Goal: Transaction & Acquisition: Purchase product/service

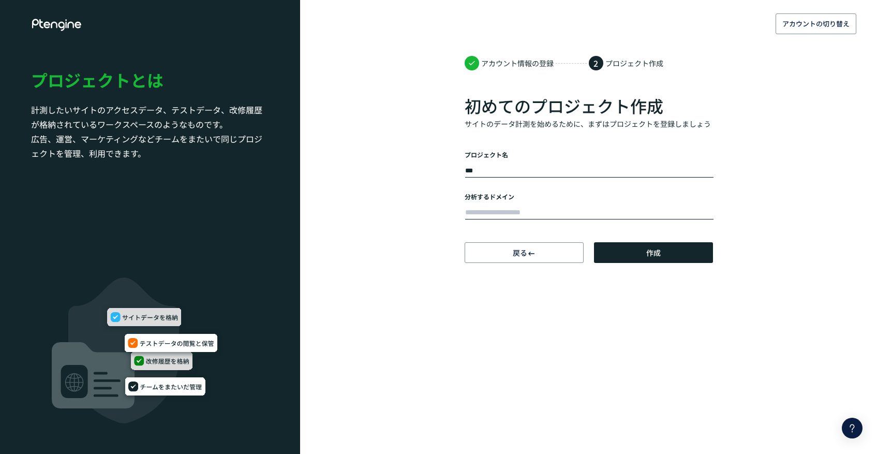
type input "***"
click at [548, 213] on input "text" at bounding box center [589, 212] width 248 height 14
type input "**********"
click at [607, 253] on button "作成" at bounding box center [653, 252] width 119 height 21
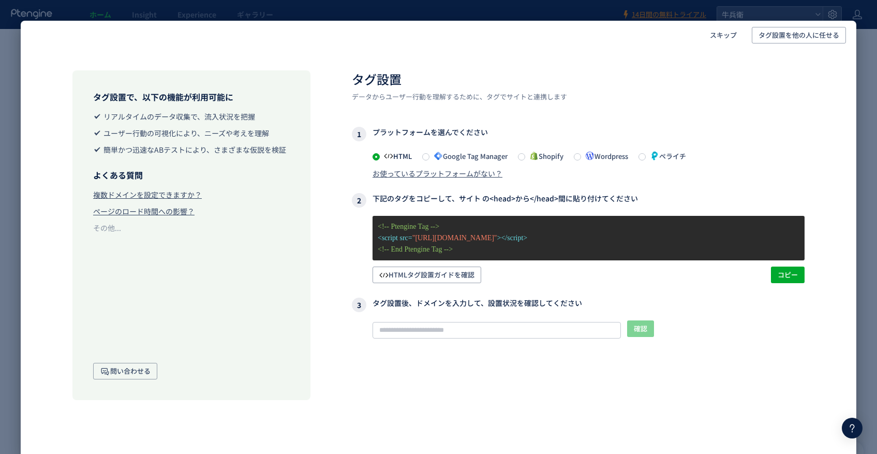
click at [477, 171] on div "お使っているプラットフォームがない？" at bounding box center [438, 173] width 130 height 10
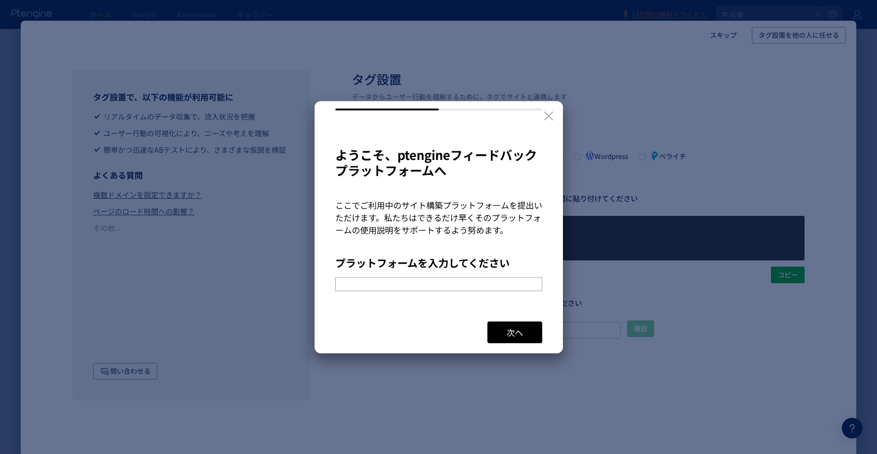
click at [480, 277] on input "text" at bounding box center [438, 284] width 207 height 14
type input "*******"
click at [524, 328] on button "次へ" at bounding box center [515, 332] width 55 height 22
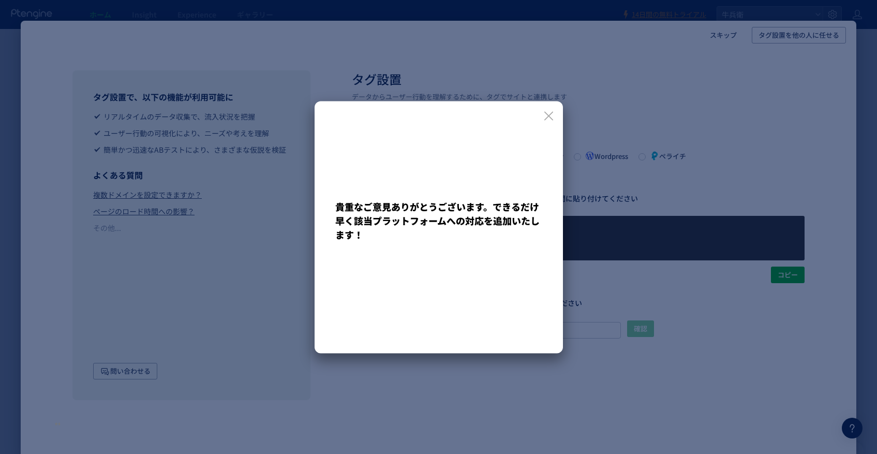
click at [548, 112] on icon at bounding box center [548, 115] width 13 height 13
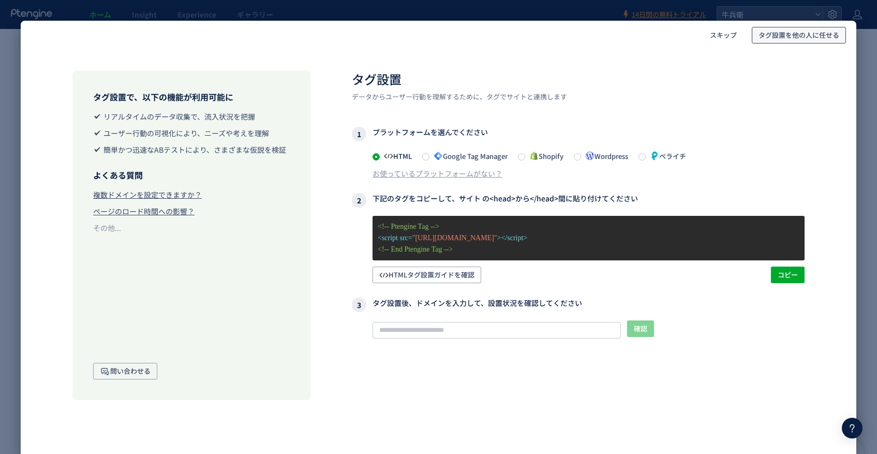
click at [786, 36] on span "タグ設置を他の人に任せる" at bounding box center [799, 35] width 81 height 17
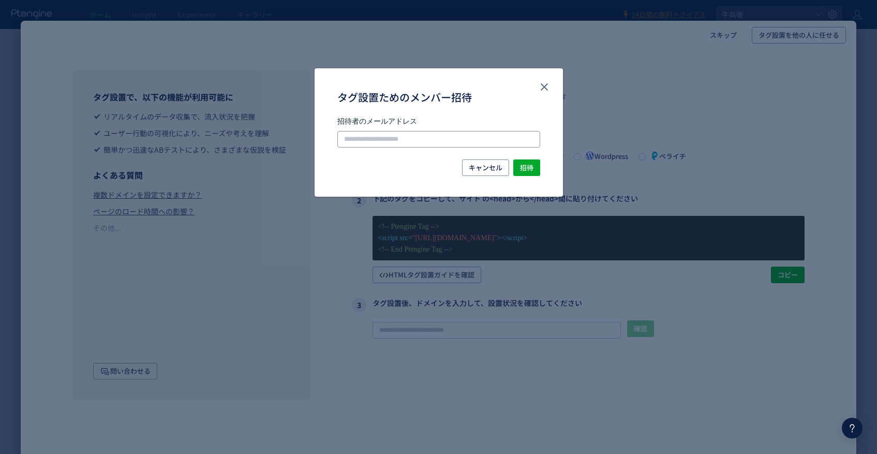
click at [482, 132] on input "タグ設置ためのメンバー招待" at bounding box center [438, 139] width 203 height 17
paste input "**********"
type input "**********"
click at [535, 165] on button "招待" at bounding box center [526, 167] width 27 height 17
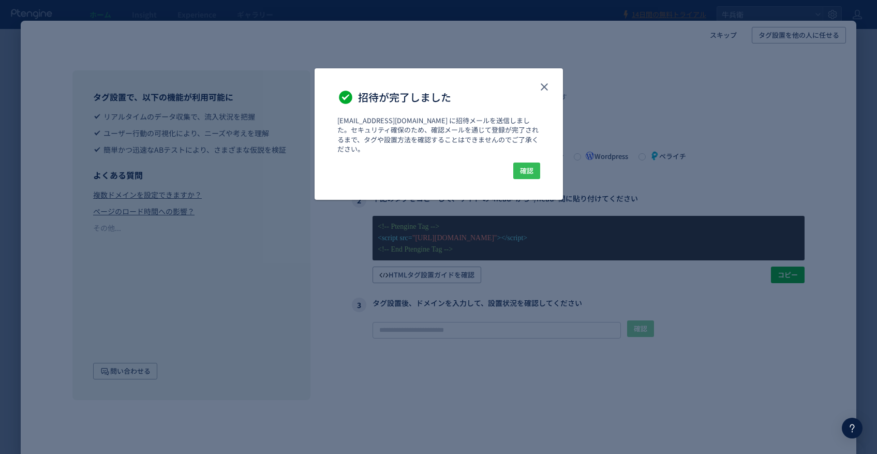
click at [524, 164] on span "確認" at bounding box center [526, 171] width 13 height 17
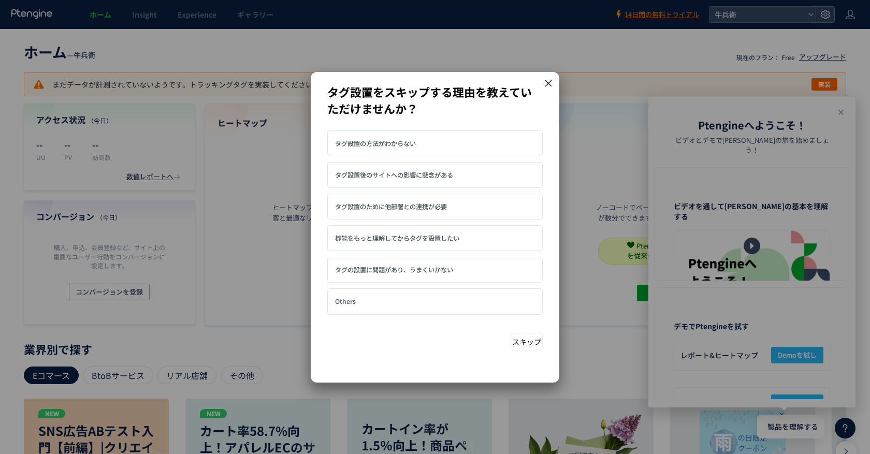
click at [522, 138] on label "タグ設置の方法がわからない" at bounding box center [434, 143] width 215 height 26
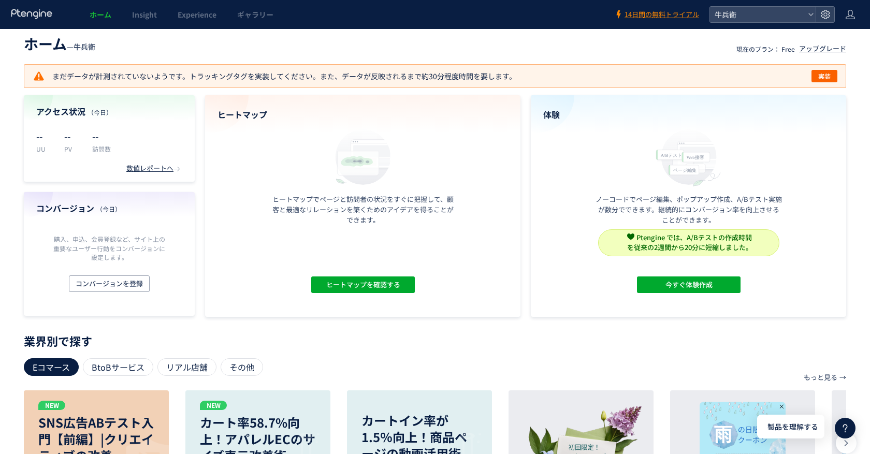
scroll to position [8, 0]
click at [820, 51] on div "アップグレード" at bounding box center [822, 50] width 47 height 10
click at [826, 74] on span "実装" at bounding box center [824, 76] width 12 height 12
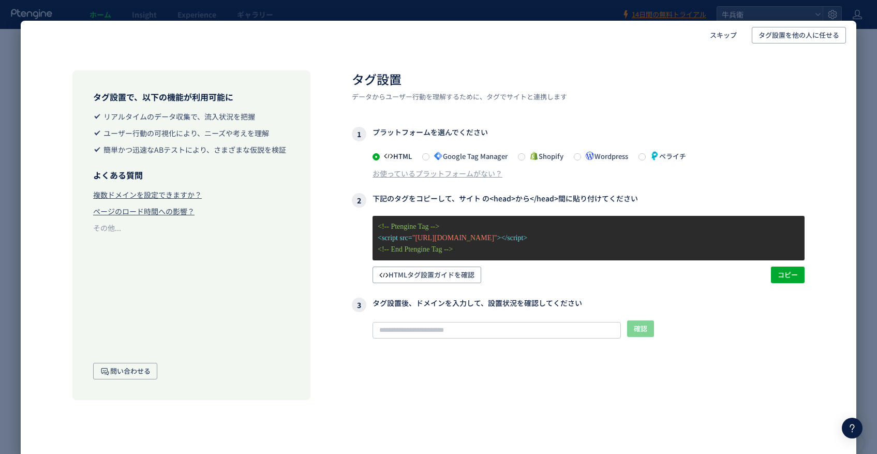
click at [866, 329] on div "スキップ タグ設置を他の人に任せる タグ設置で、以下の機能が利用可能に リアルタイムのデータ収集で、流入状況を把握 ユーザー行動の可視化により、ニーズや考えを…" at bounding box center [438, 227] width 877 height 454
click at [735, 34] on span "スキップ" at bounding box center [723, 35] width 27 height 17
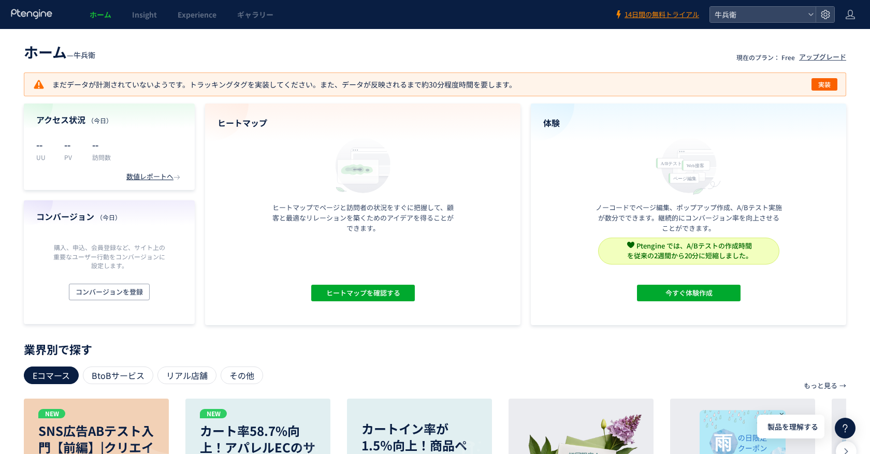
scroll to position [0, 0]
click at [679, 11] on span "14日間の無料トライアル" at bounding box center [661, 15] width 75 height 10
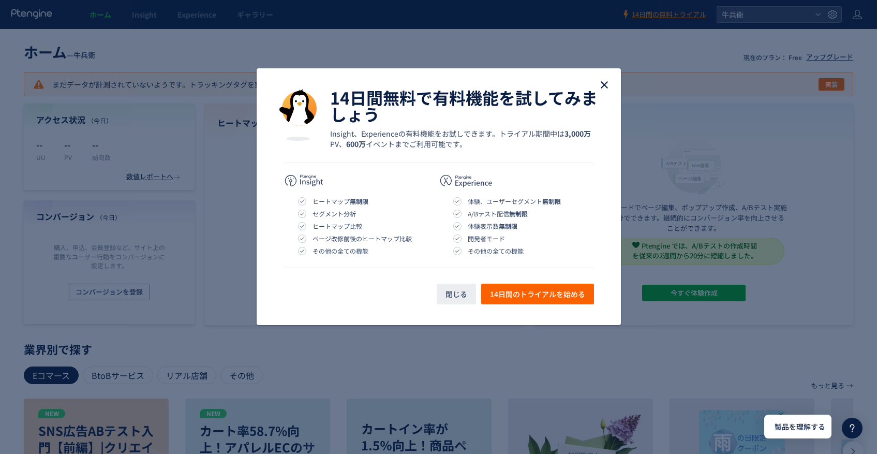
click at [606, 83] on use "close" at bounding box center [604, 84] width 7 height 7
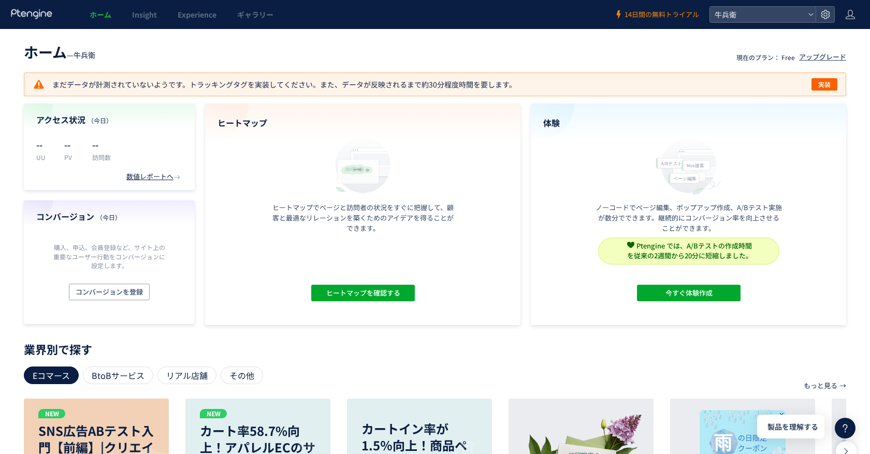
click at [668, 15] on span "14日間の無料トライアル" at bounding box center [661, 15] width 75 height 10
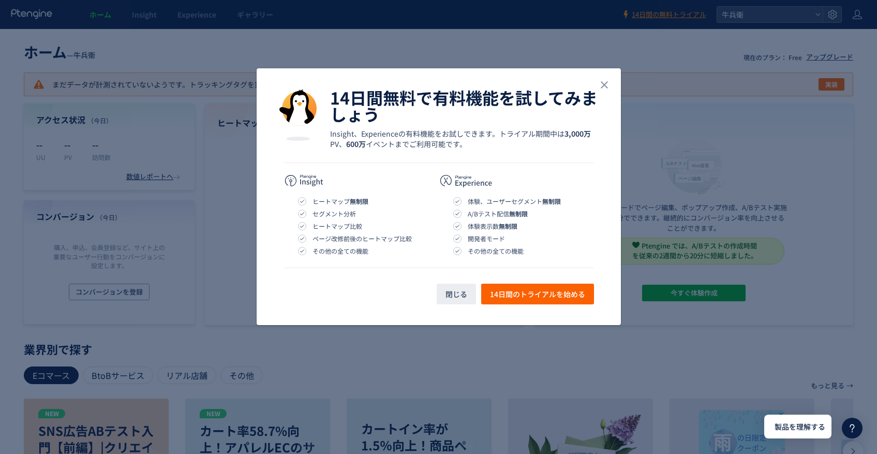
click at [732, 47] on div "14日間無料で有料機能を試してみましょう Insight、Experienceの有料機能をお試しできます。トライアル期間中は 3,000万 PV、 600万 …" at bounding box center [438, 227] width 877 height 454
click at [457, 296] on span "閉じる" at bounding box center [457, 294] width 22 height 21
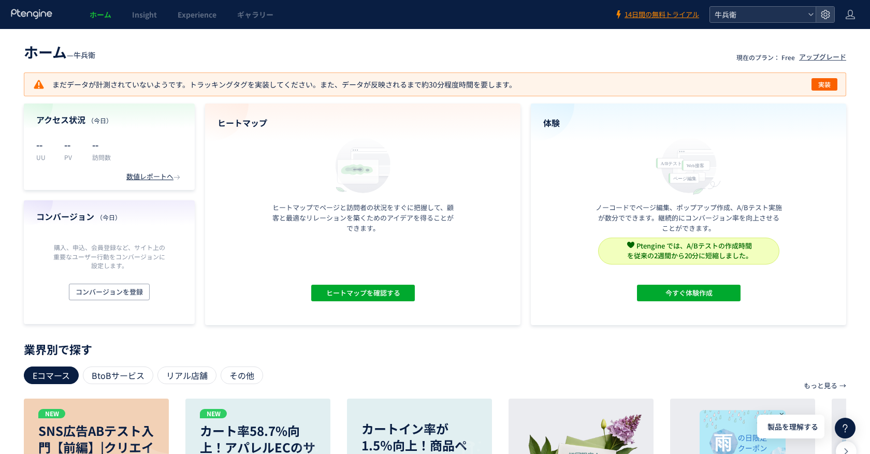
click at [752, 14] on span "牛兵衛" at bounding box center [757, 15] width 92 height 16
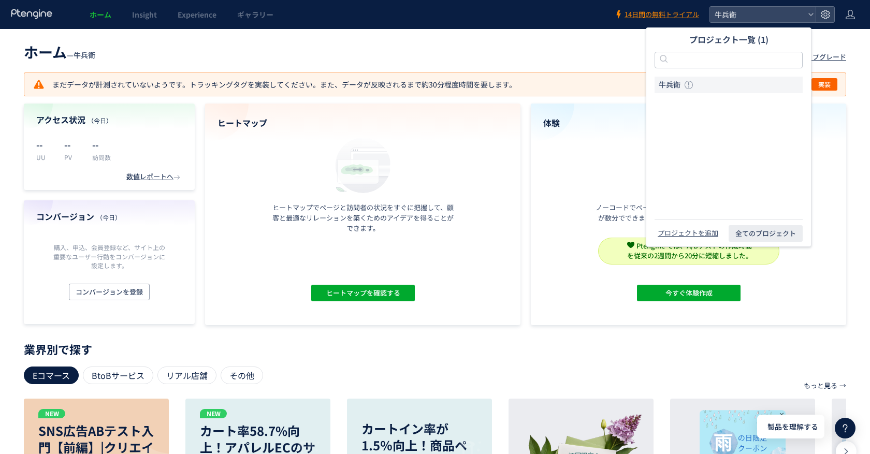
drag, startPoint x: 195, startPoint y: 71, endPoint x: 3, endPoint y: 37, distance: 195.6
click at [195, 71] on div "ホーム — 牛兵衛 現在のプラン： Free アップグレード まだデータが計測されていないようです。トラッキングタグを実装してください。また、データが反映され…" at bounding box center [435, 182] width 870 height 286
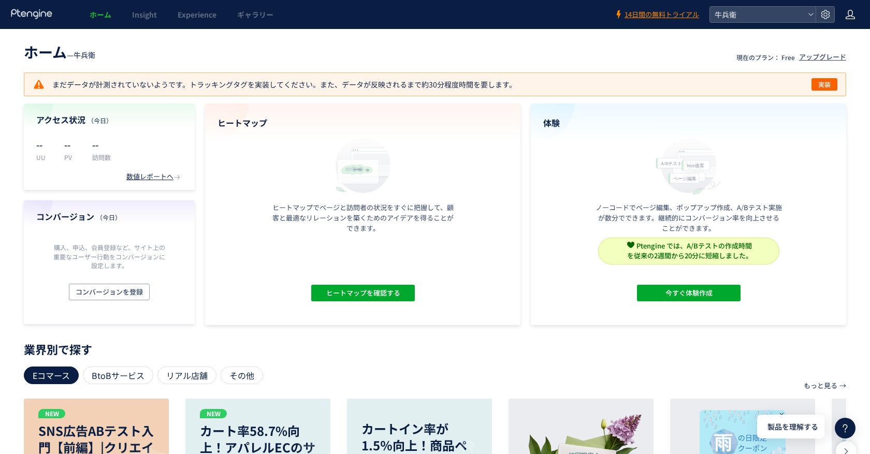
click at [852, 11] on icon at bounding box center [850, 14] width 10 height 10
click at [824, 40] on span "アカウント設定" at bounding box center [823, 41] width 51 height 10
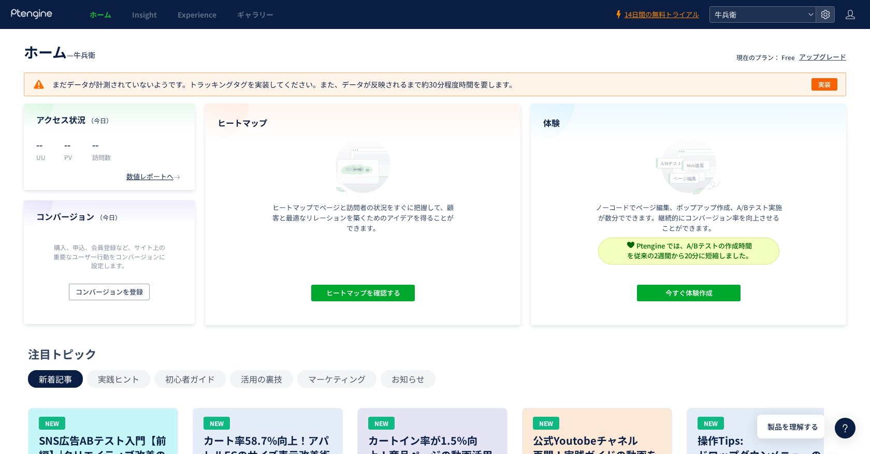
click at [796, 19] on span "牛兵衛" at bounding box center [757, 15] width 92 height 16
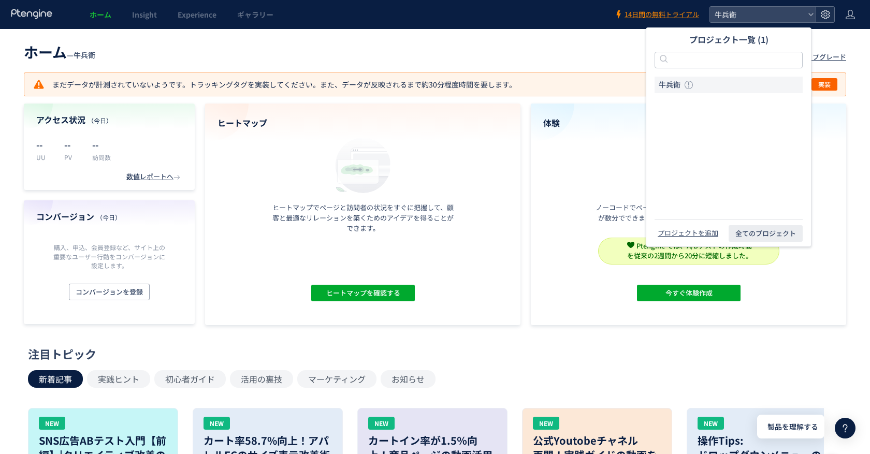
click at [828, 15] on icon at bounding box center [825, 14] width 10 height 10
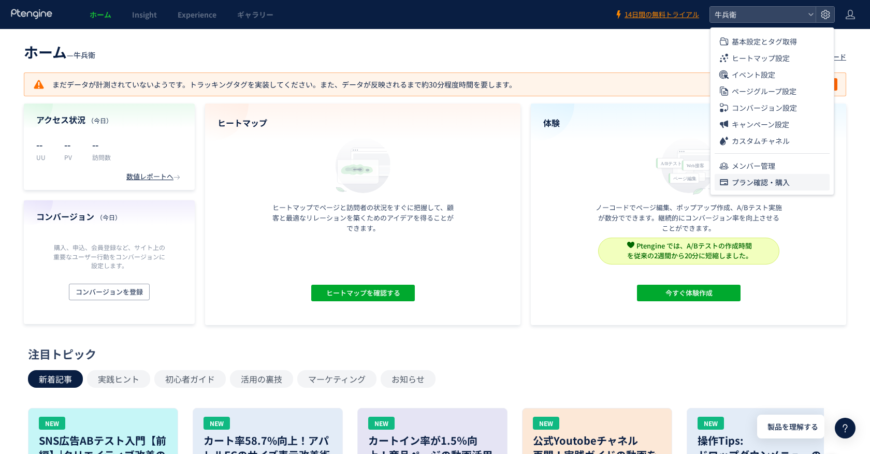
click at [745, 180] on span "プラン確認・購入" at bounding box center [760, 182] width 58 height 17
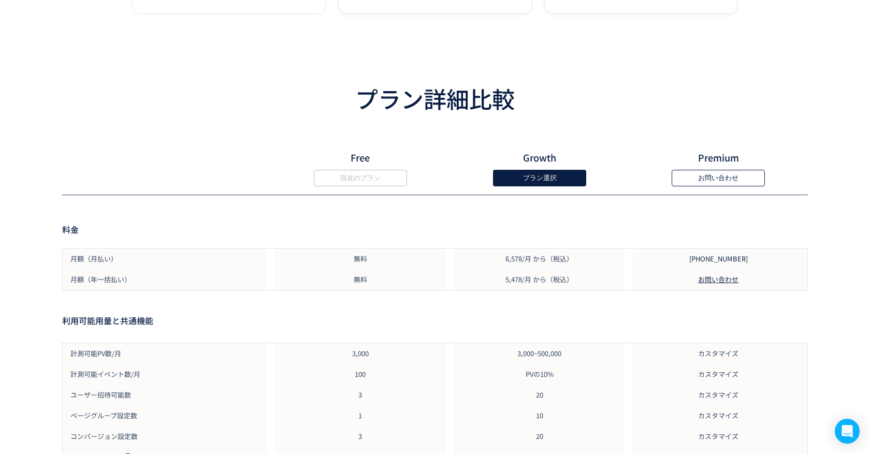
scroll to position [857, 0]
click at [528, 185] on button "プラン選択" at bounding box center [539, 177] width 93 height 17
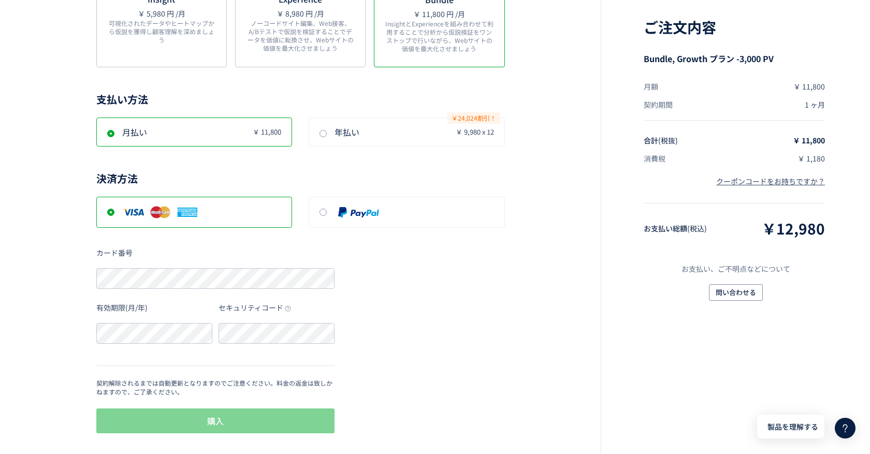
scroll to position [260, 0]
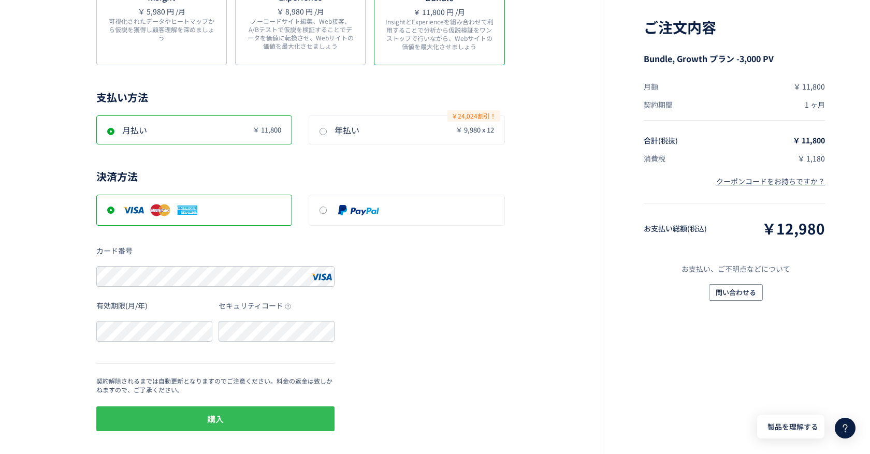
click at [296, 413] on button "購入" at bounding box center [215, 418] width 238 height 25
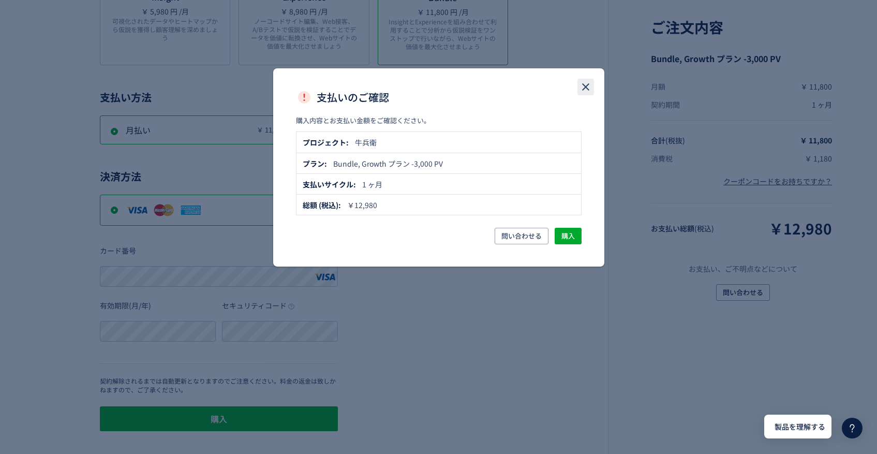
click at [581, 87] on icon "close" at bounding box center [586, 87] width 12 height 12
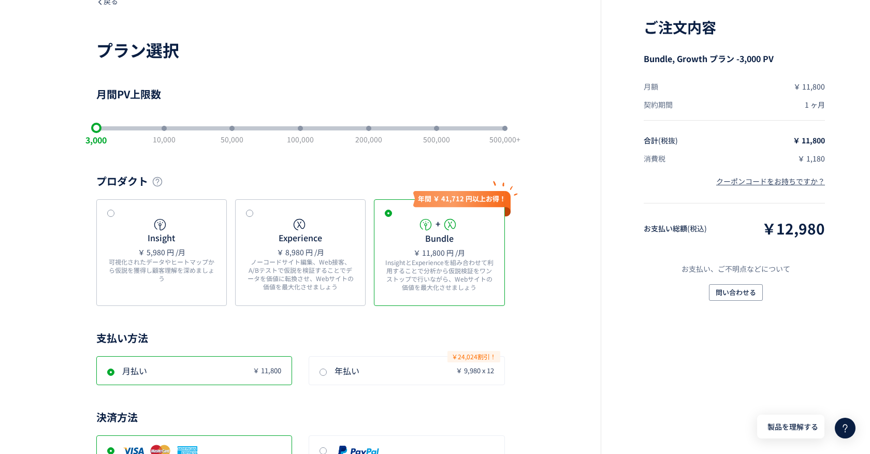
scroll to position [0, 0]
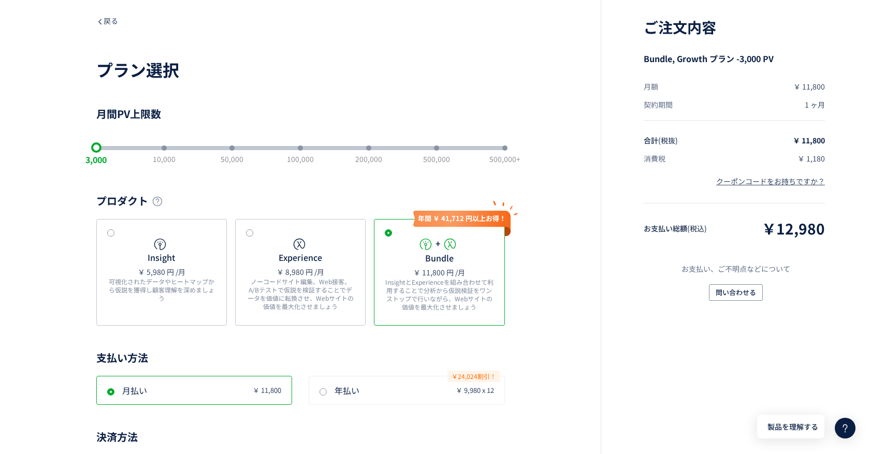
click at [303, 144] on div "3,000 10,000 50,000 100,000 200,000 500,000 500,000+" at bounding box center [300, 148] width 408 height 21
click at [296, 150] on div "3,000 10,000 50,000 100,000 200,000 500,000 500,000+" at bounding box center [300, 148] width 408 height 4
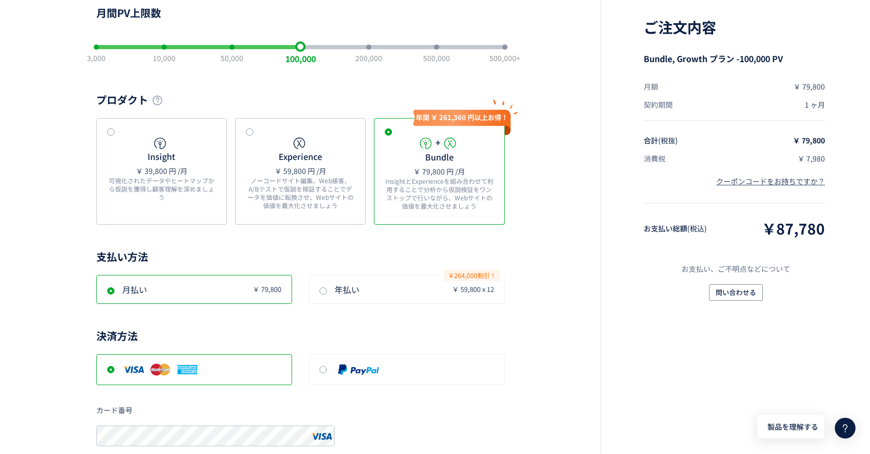
scroll to position [101, 0]
click at [344, 186] on p "ノーコードサイト編集、Web接客、A/Bテストで仮説を検証することでデータを価値に転換させ、Webサイトの価値を最大化させましょう" at bounding box center [300, 193] width 109 height 33
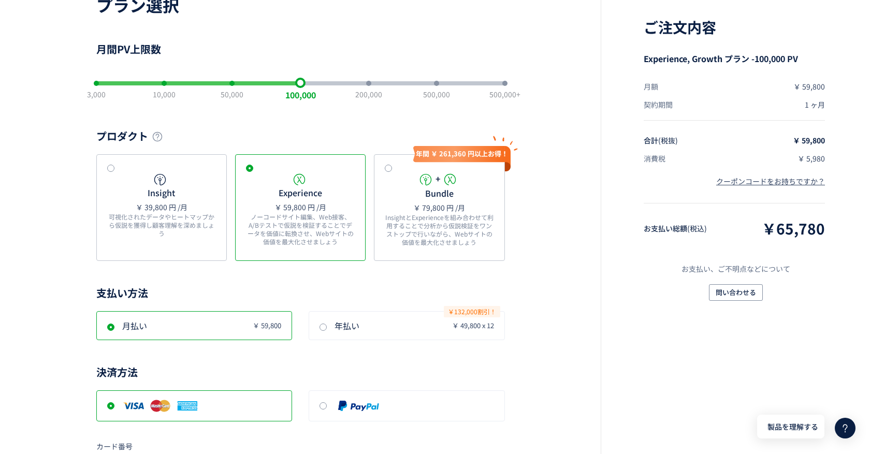
scroll to position [64, 0]
click at [298, 86] on div "slider between 1 and 7" at bounding box center [300, 83] width 5 height 5
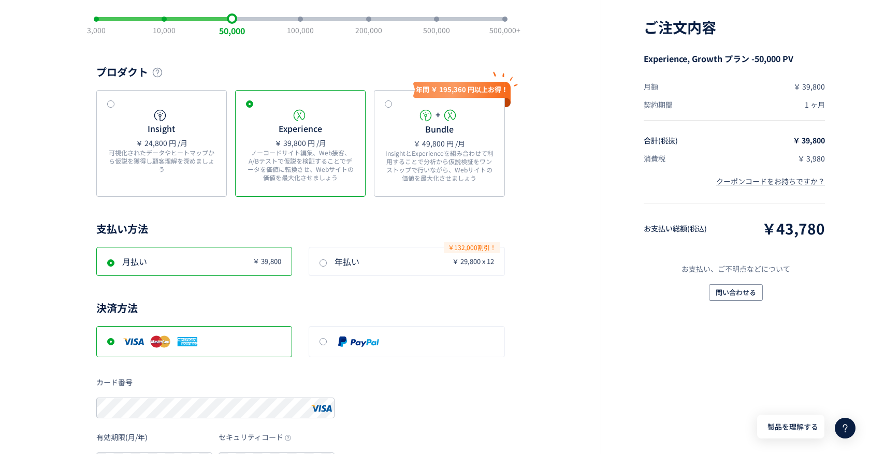
scroll to position [0, 0]
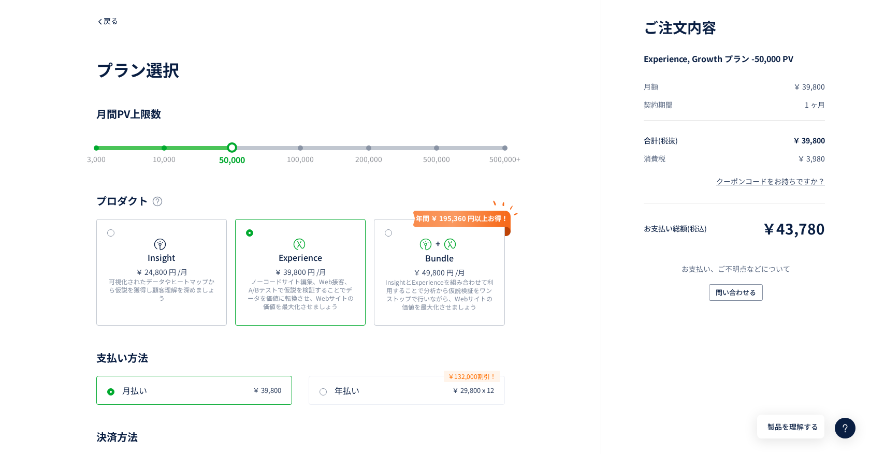
click at [108, 25] on span "戻る" at bounding box center [107, 21] width 22 height 10
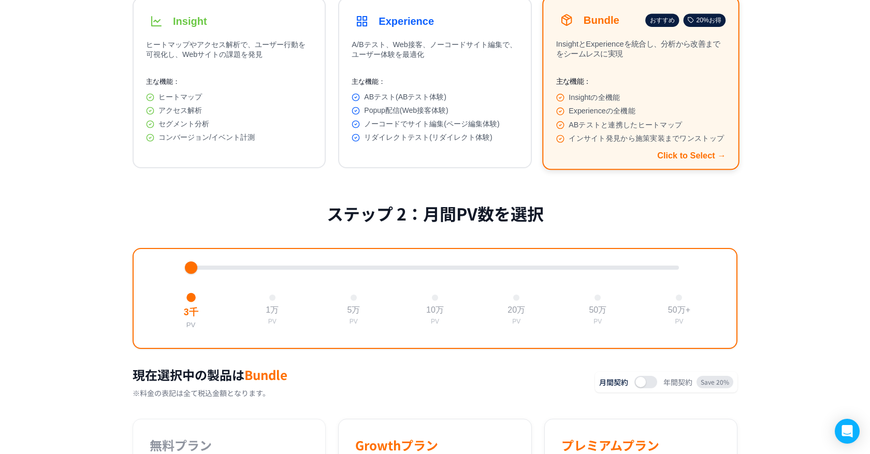
scroll to position [192, 0]
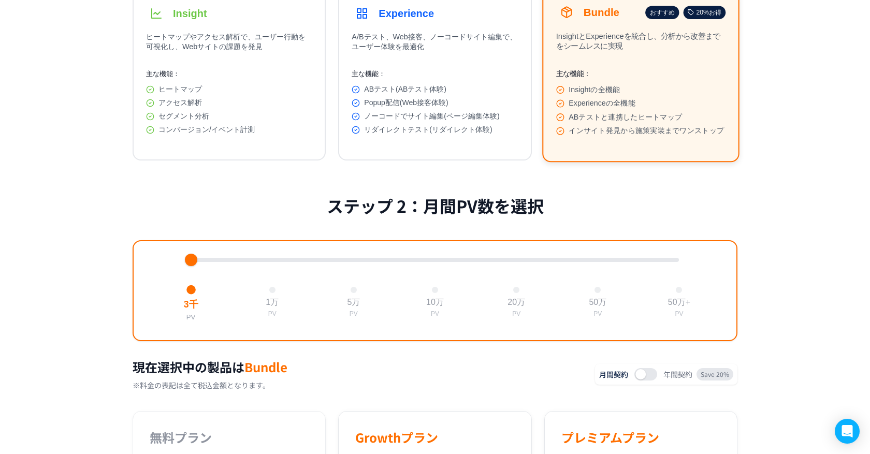
click at [356, 262] on div at bounding box center [435, 260] width 488 height 4
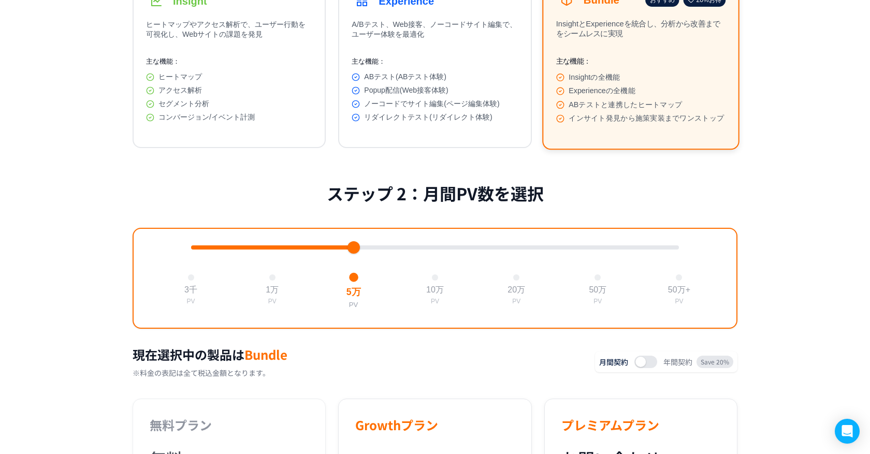
scroll to position [313, 0]
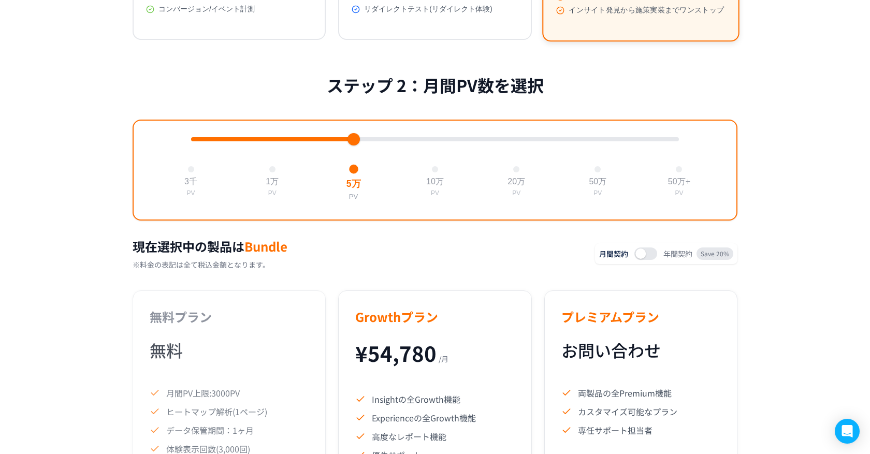
click at [437, 141] on div at bounding box center [435, 139] width 488 height 4
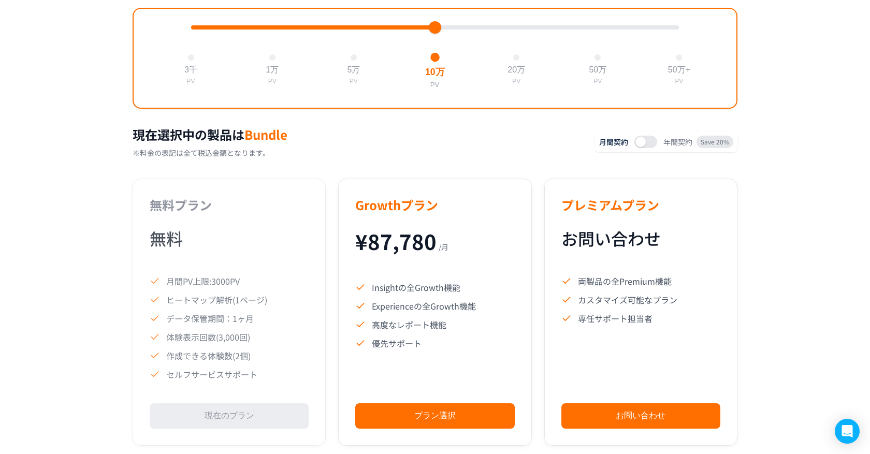
scroll to position [424, 0]
click at [354, 40] on div "3千 PV 1万 PV 5万 PV 10万 PV 20万 PV 50万 PV 50万+ PV" at bounding box center [435, 58] width 605 height 101
click at [355, 30] on div at bounding box center [435, 27] width 488 height 4
click at [269, 37] on div "3千 PV 1万 PV 5万 PV 10万 PV 20万 PV 50万 PV 50万+ PV" at bounding box center [435, 58] width 605 height 101
click at [269, 30] on div "3千 PV 1万 PV 5万 PV 10万 PV 20万 PV 50万 PV 50万+ PV" at bounding box center [435, 58] width 605 height 101
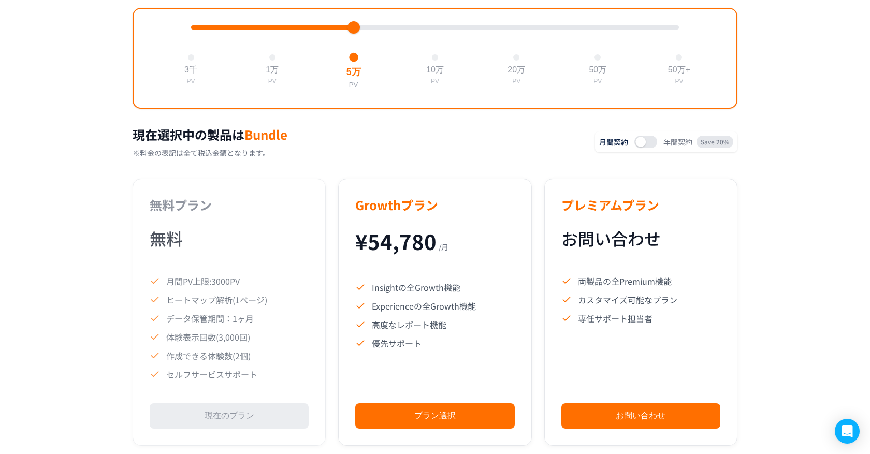
click at [271, 30] on div at bounding box center [435, 27] width 488 height 4
click at [193, 30] on div at bounding box center [435, 27] width 488 height 4
click at [272, 30] on div at bounding box center [435, 27] width 488 height 4
click at [355, 30] on div at bounding box center [435, 27] width 488 height 4
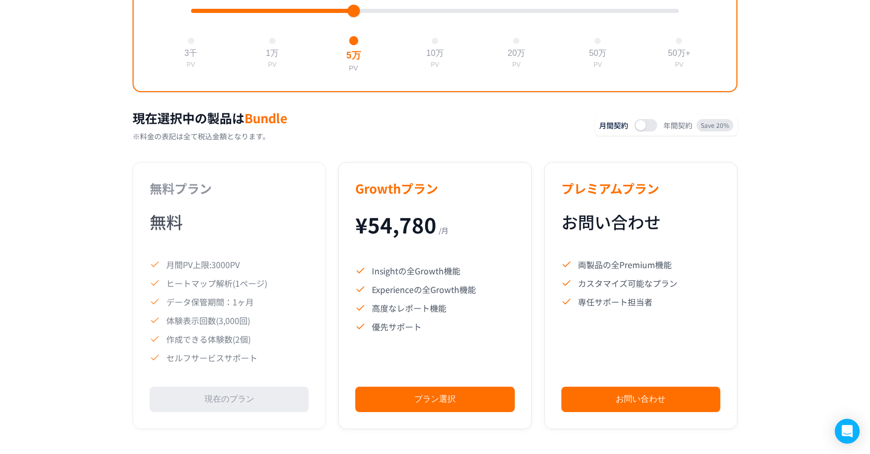
scroll to position [433, 0]
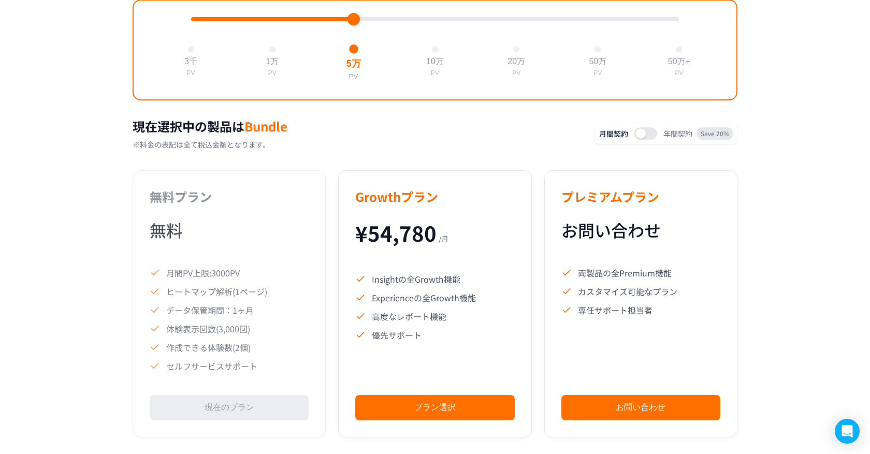
click at [650, 140] on button at bounding box center [645, 133] width 23 height 12
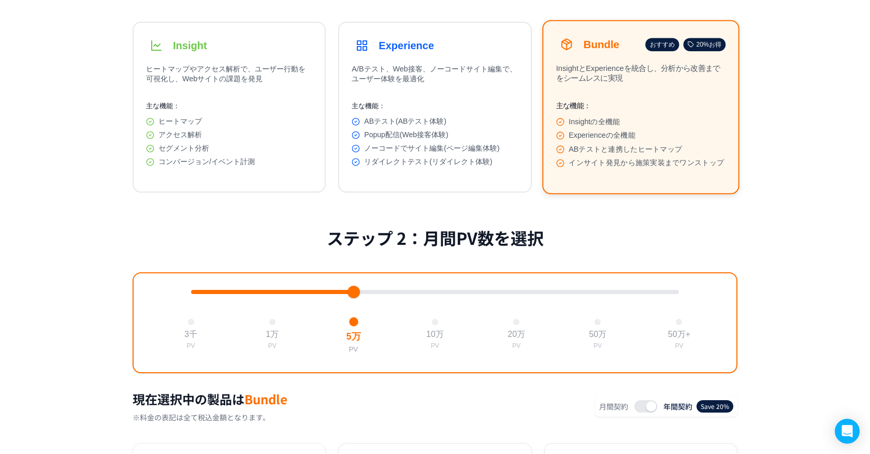
scroll to position [65, 0]
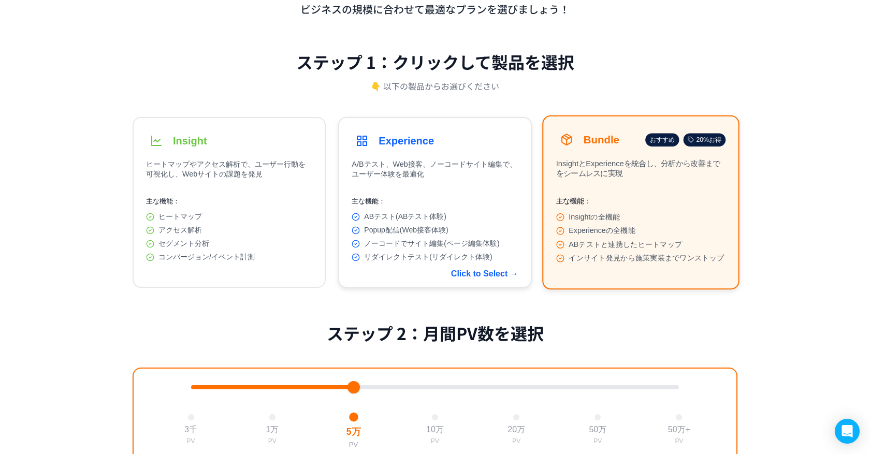
click at [468, 129] on button "Experience A/Bテスト、Web接客、ノーコードサイト編集で、ユーザー体験を最適化 主な機能： ABテスト(ABテスト体験) Popup配信(Web…" at bounding box center [434, 202] width 193 height 171
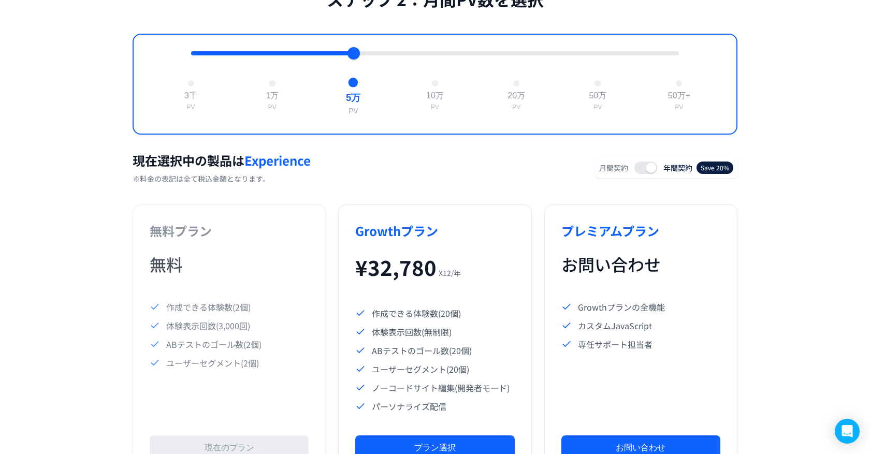
scroll to position [399, 0]
click at [280, 55] on div at bounding box center [435, 53] width 488 height 4
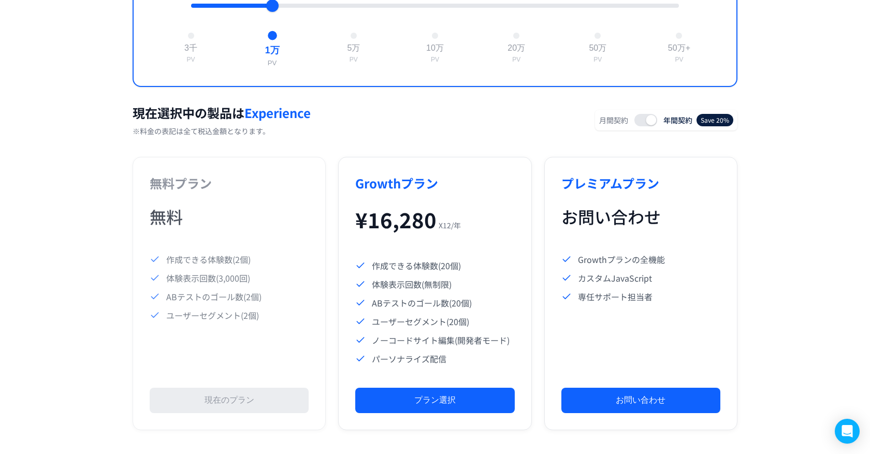
scroll to position [444, 0]
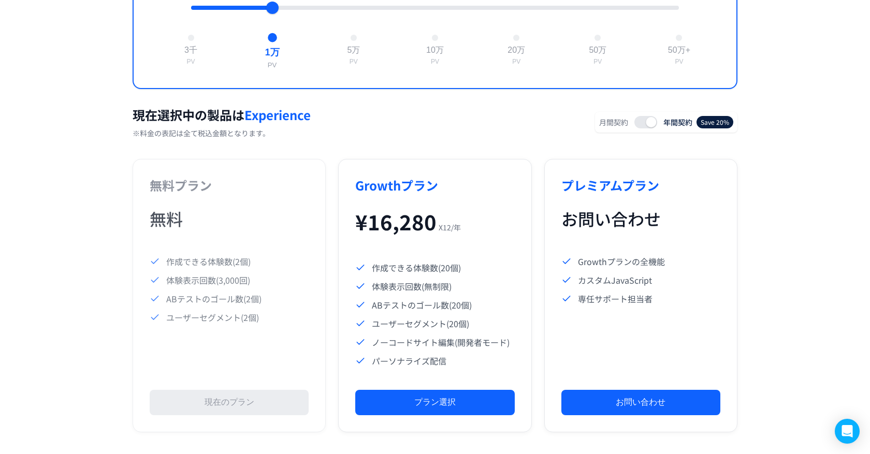
click at [352, 10] on div at bounding box center [435, 8] width 488 height 4
click at [275, 10] on div at bounding box center [435, 8] width 488 height 4
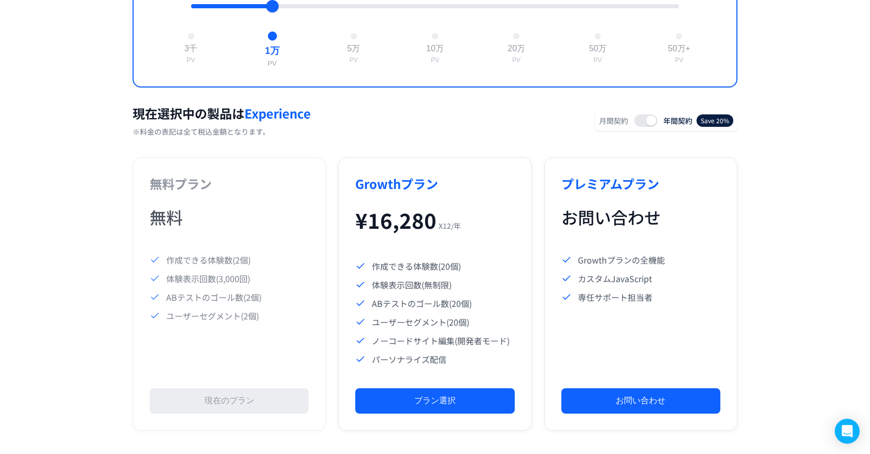
scroll to position [446, 0]
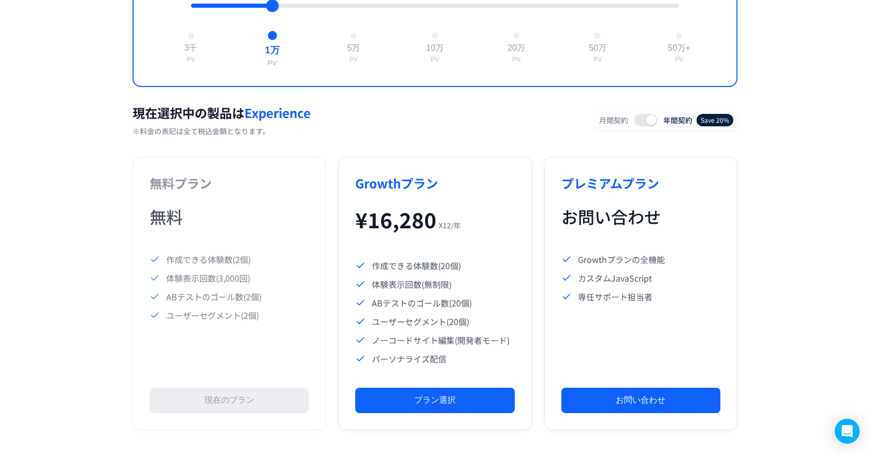
click at [642, 126] on button at bounding box center [645, 120] width 23 height 12
click at [642, 125] on span at bounding box center [640, 120] width 10 height 10
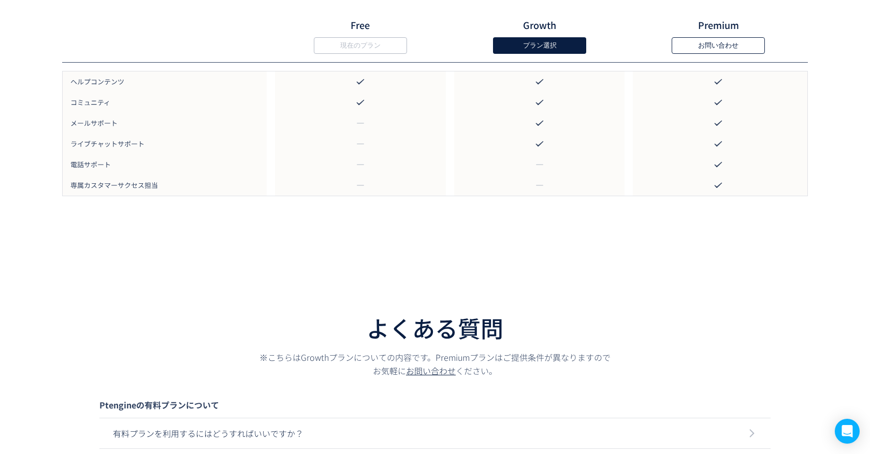
scroll to position [2999, 0]
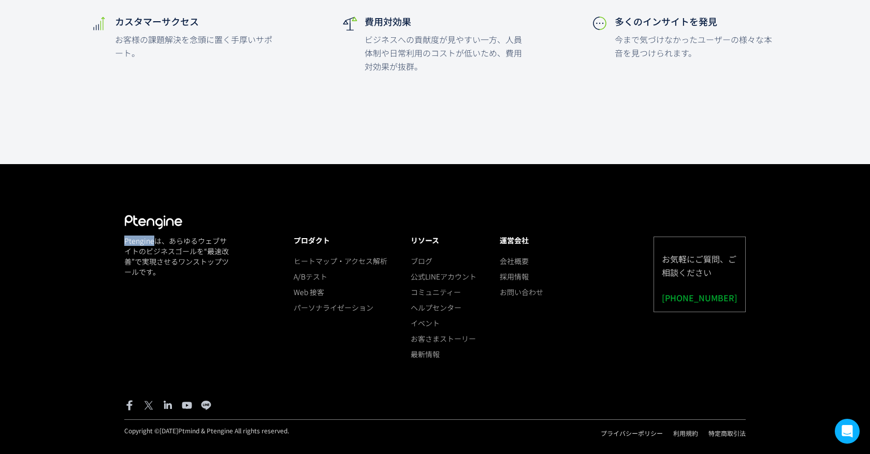
drag, startPoint x: 121, startPoint y: 242, endPoint x: 153, endPoint y: 239, distance: 32.2
click at [153, 239] on div "Ptengineは、あらゆるウェブサイトのビジネスゴールを​“最速改善”で実現させるワンストップツールです。 プロダクト ヒートマップ・アクセス解析 A/Bテ…" at bounding box center [435, 272] width 870 height 216
copy span "Ptengine"
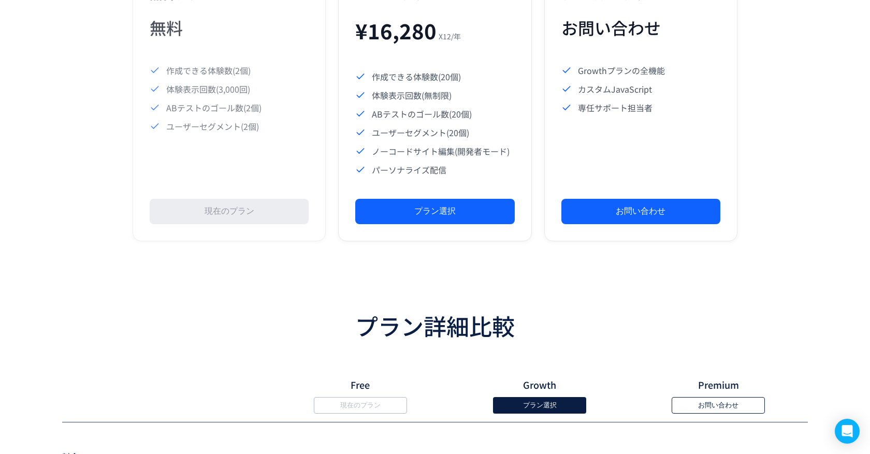
scroll to position [0, 0]
